Goal: Use online tool/utility: Utilize a website feature to perform a specific function

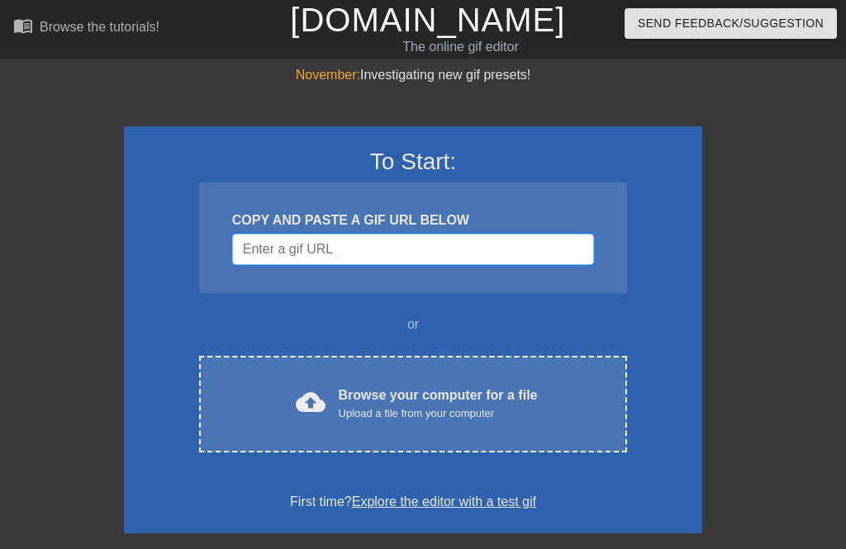
click at [287, 259] on input "Username" at bounding box center [413, 249] width 362 height 31
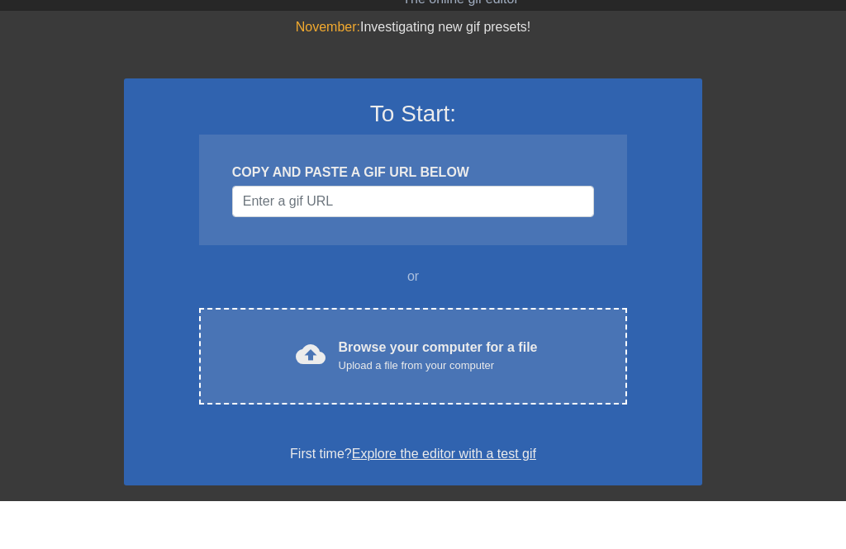
scroll to position [48, 0]
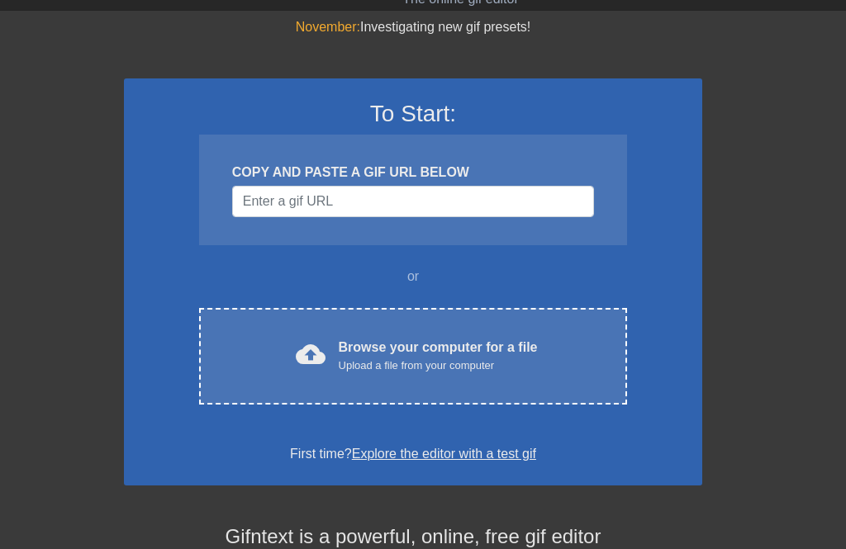
click at [473, 368] on div "Upload a file from your computer" at bounding box center [438, 366] width 199 height 17
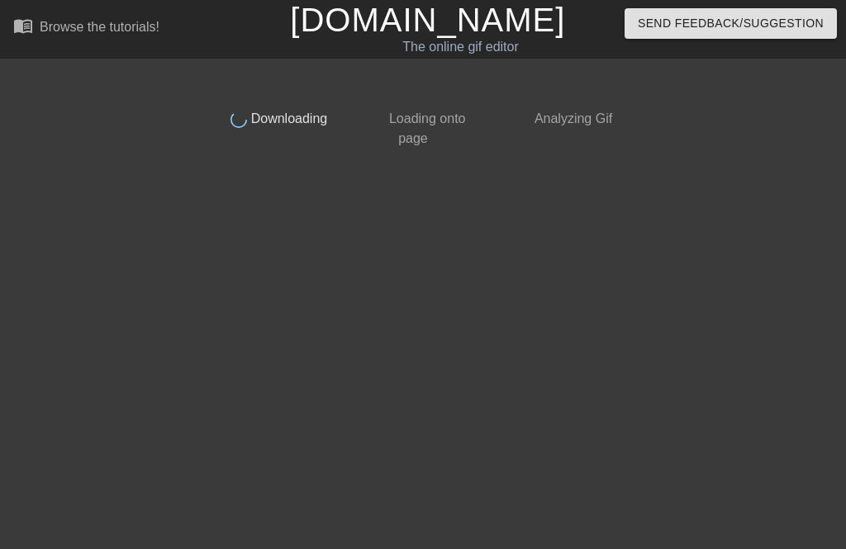
scroll to position [0, 0]
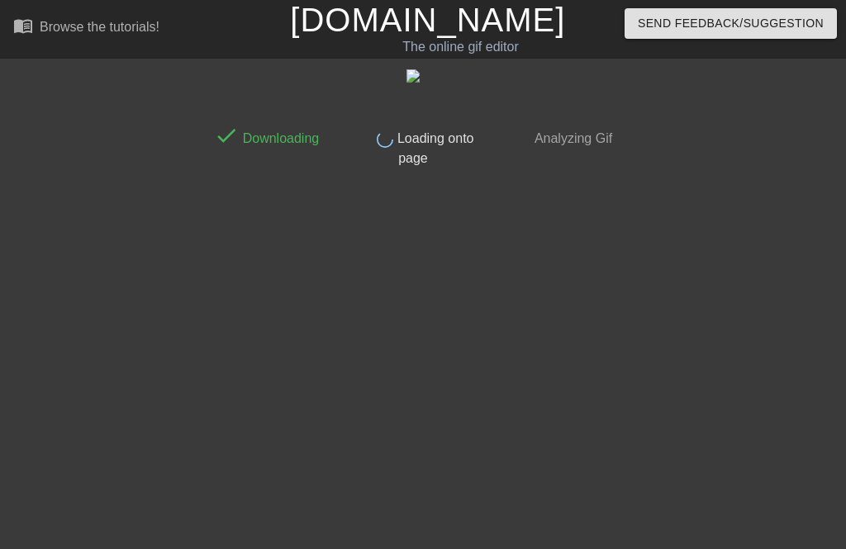
click at [406, 83] on img at bounding box center [412, 75] width 13 height 13
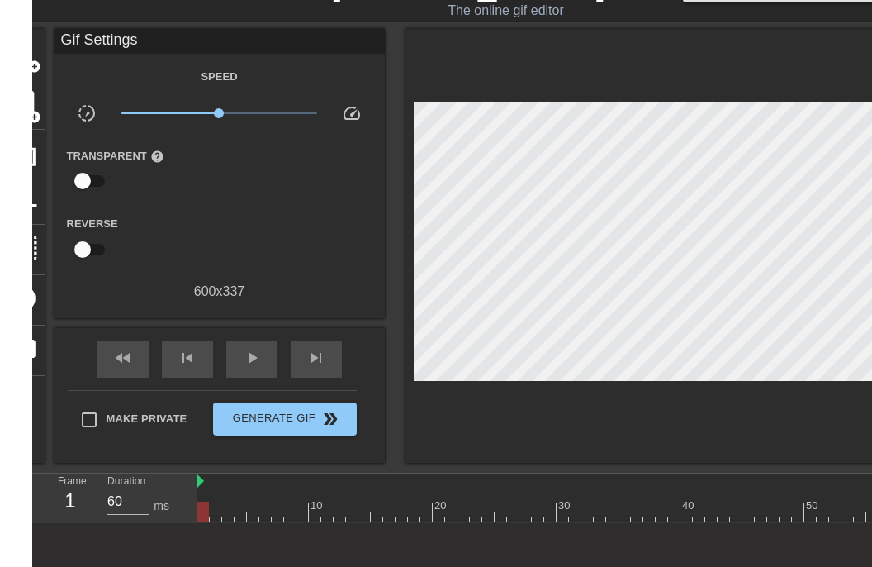
scroll to position [36, 1]
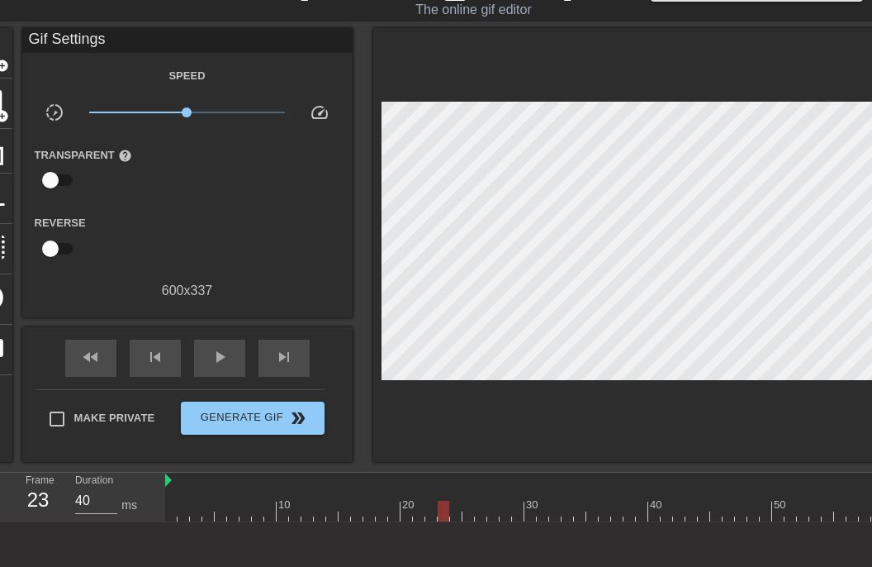
type input "40"
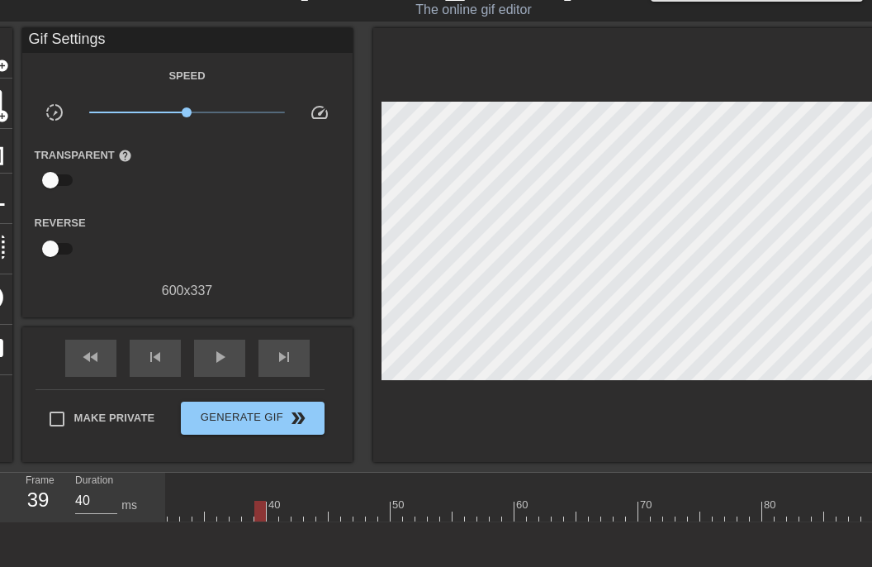
click at [225, 410] on span "Generate Gif double_arrow" at bounding box center [253, 418] width 130 height 20
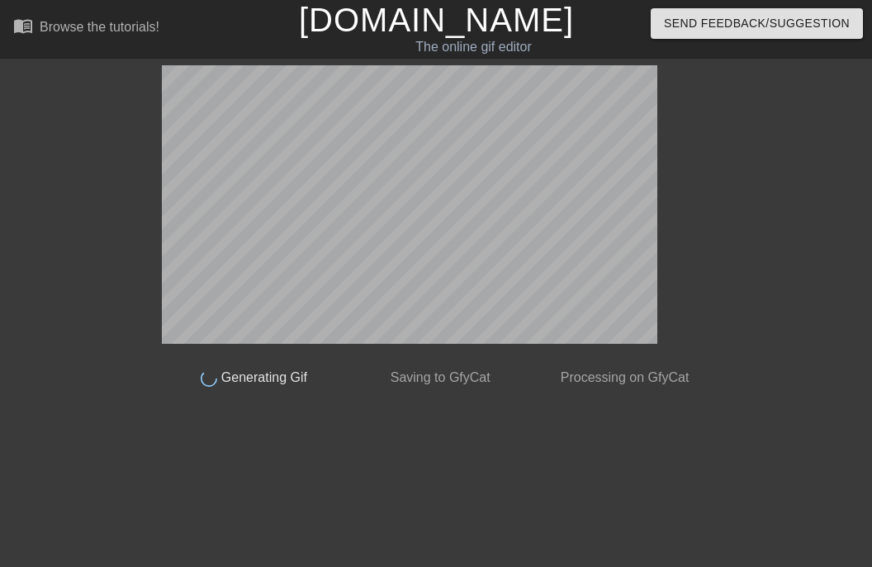
scroll to position [0, 0]
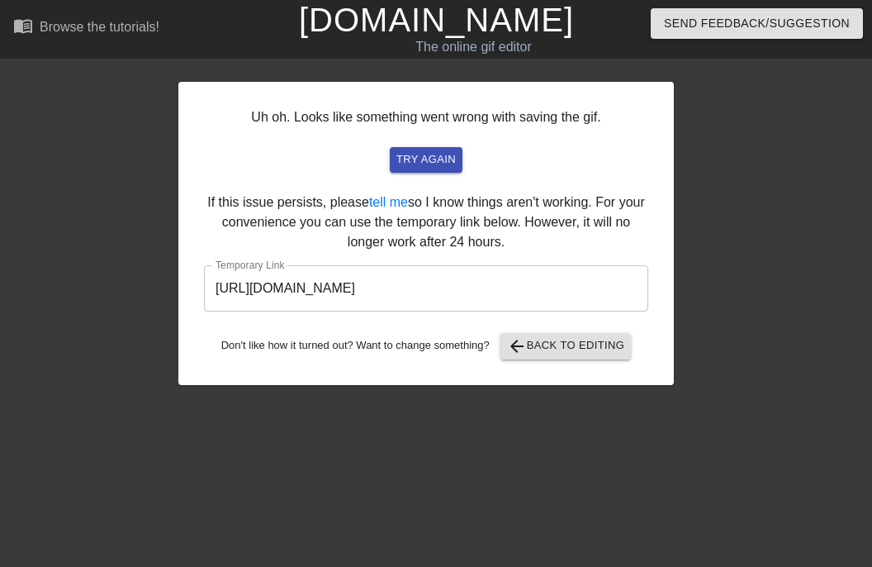
click at [611, 358] on button "arrow_back Back to Editing" at bounding box center [566, 346] width 131 height 26
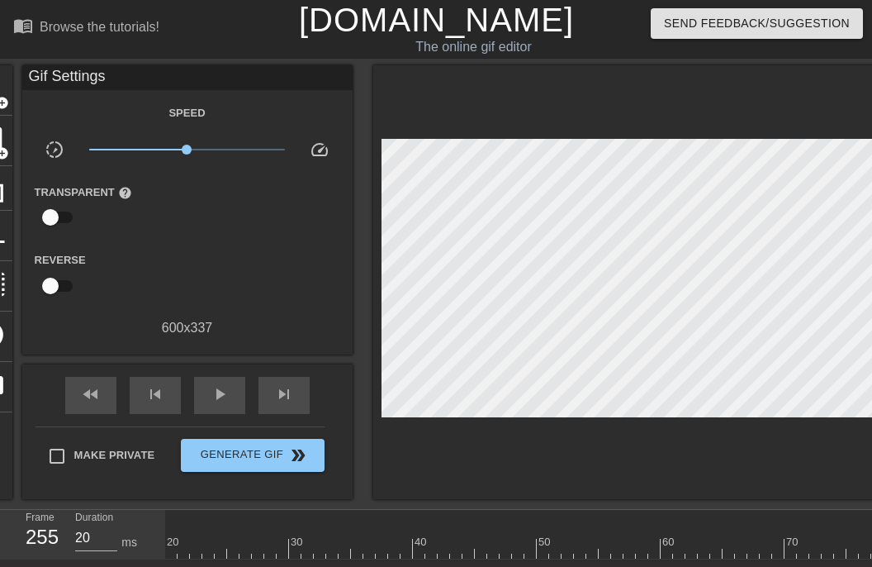
scroll to position [0, 235]
type input "40"
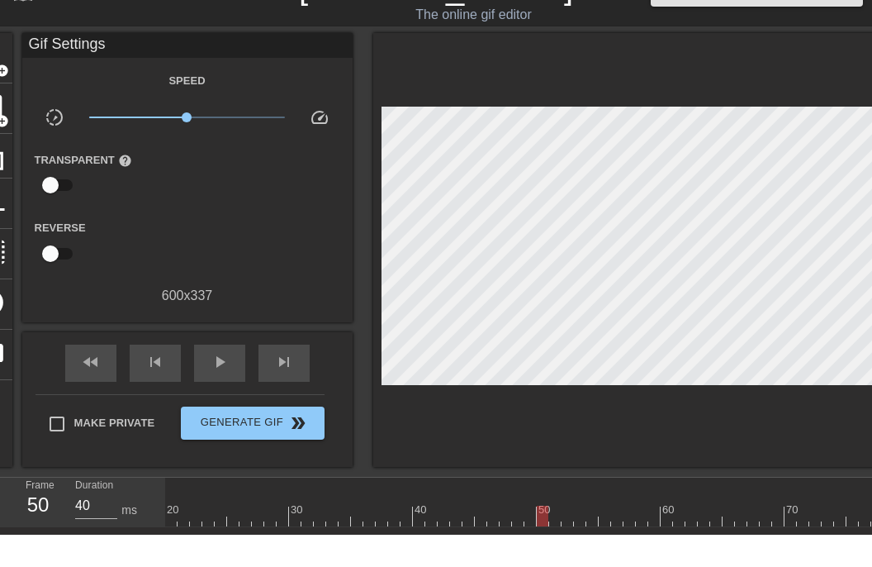
scroll to position [33, 0]
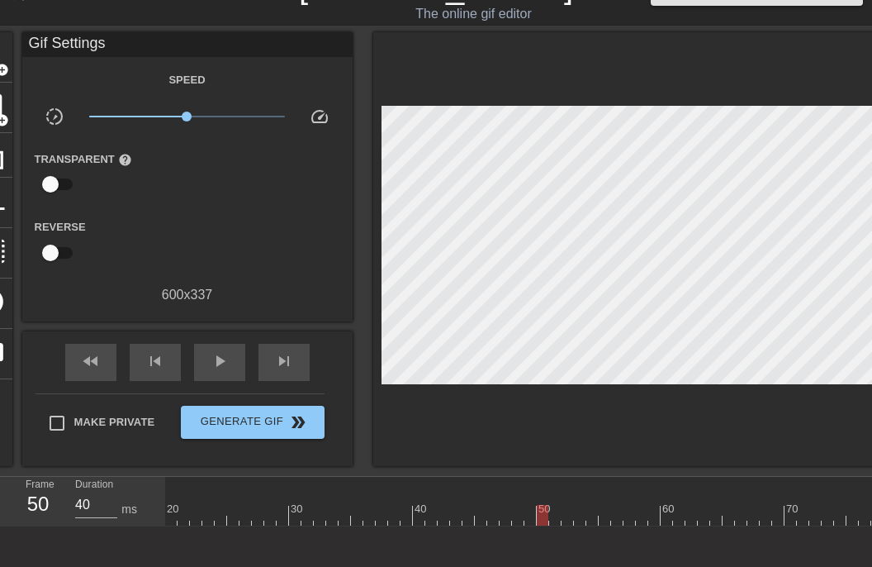
click at [537, 520] on div at bounding box center [543, 515] width 12 height 21
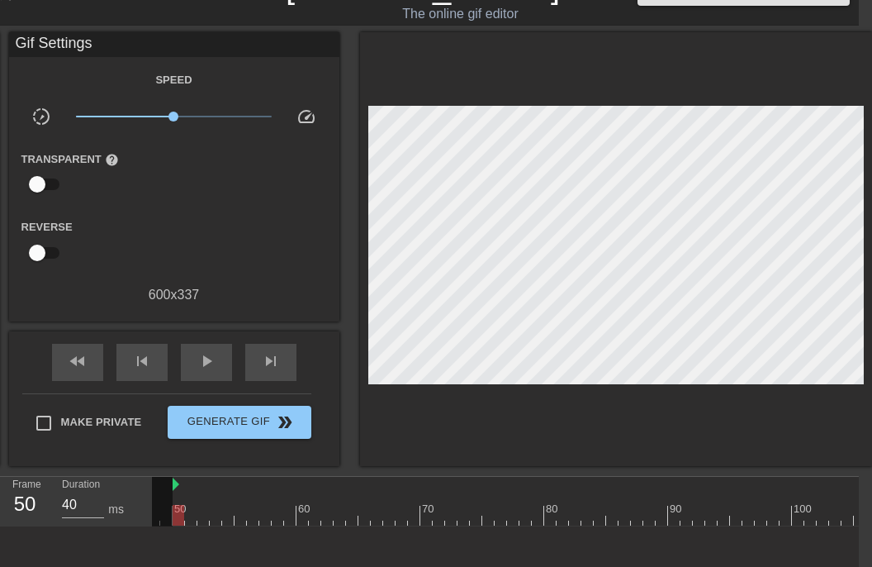
scroll to position [0, 586]
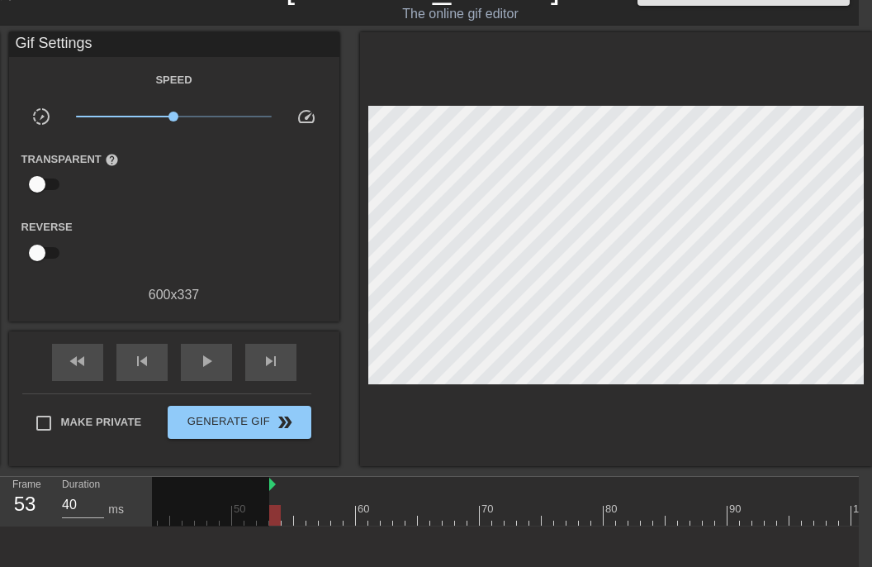
click at [238, 425] on span "Generate Gif double_arrow" at bounding box center [239, 422] width 130 height 20
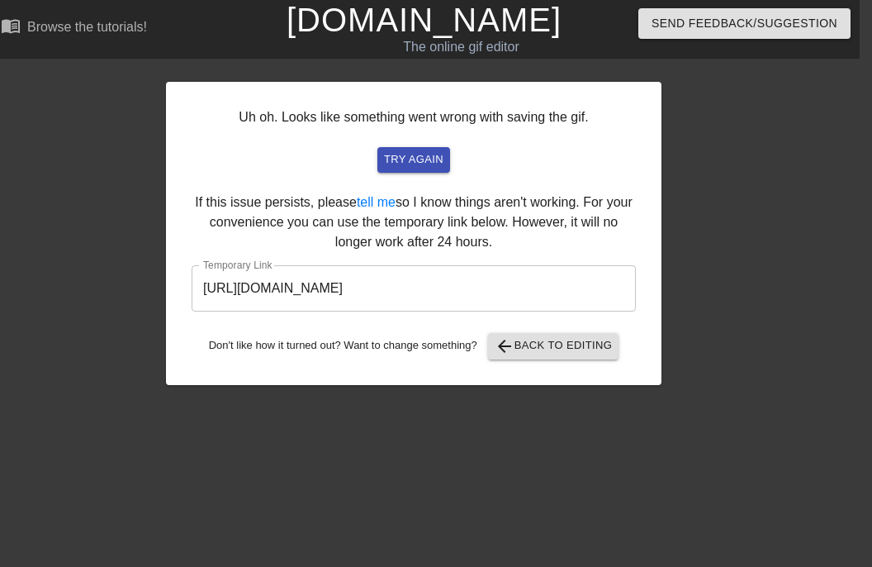
click at [508, 283] on input "[URL][DOMAIN_NAME]" at bounding box center [414, 288] width 444 height 46
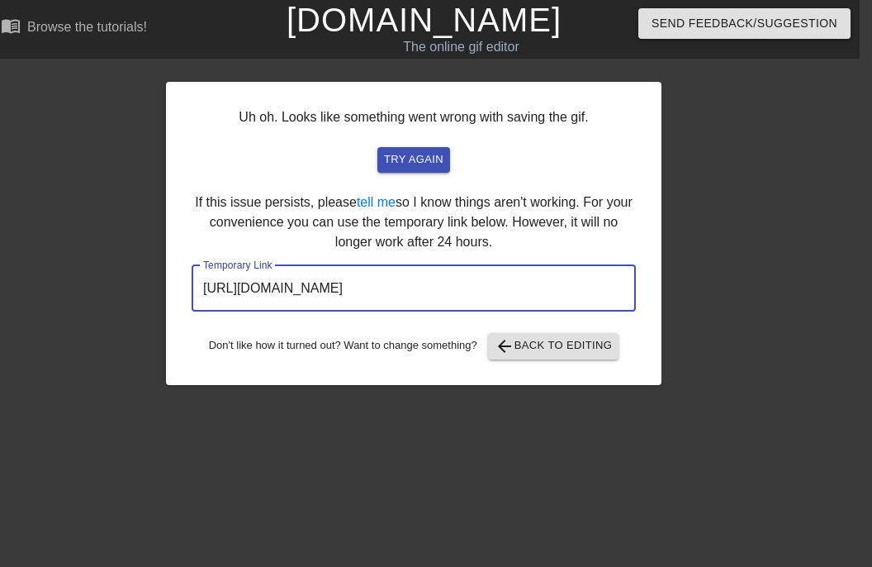
click at [517, 287] on input "[URL][DOMAIN_NAME]" at bounding box center [414, 288] width 444 height 46
click at [504, 287] on input "[URL][DOMAIN_NAME]" at bounding box center [414, 288] width 444 height 46
click at [490, 287] on input "[URL][DOMAIN_NAME]" at bounding box center [414, 288] width 444 height 46
